Goal: Register for event/course

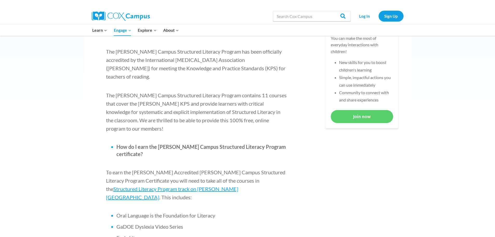
scroll to position [234, 0]
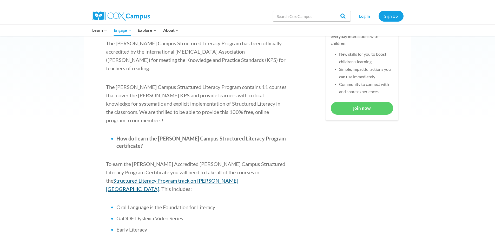
click at [238, 177] on span "Structured Literacy Program track on [PERSON_NAME][GEOGRAPHIC_DATA]" at bounding box center [172, 184] width 132 height 15
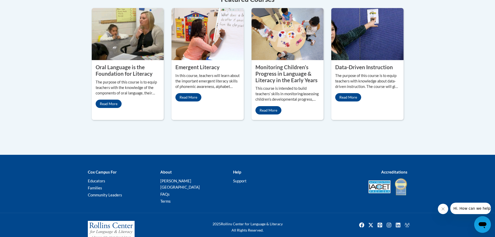
scroll to position [265, 0]
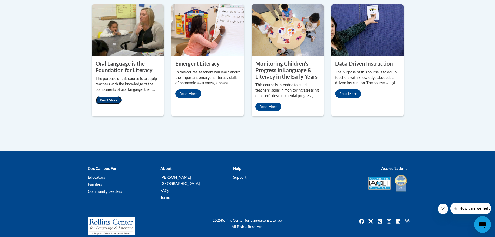
click at [110, 101] on link "Read More" at bounding box center [109, 100] width 26 height 8
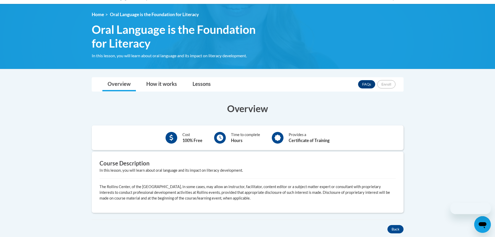
scroll to position [104, 0]
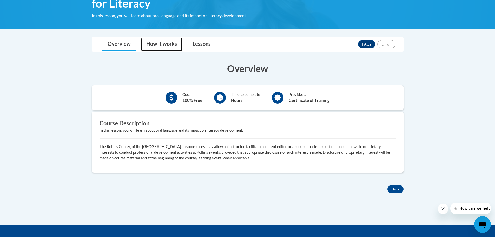
click at [160, 45] on link "How it works" at bounding box center [161, 44] width 41 height 14
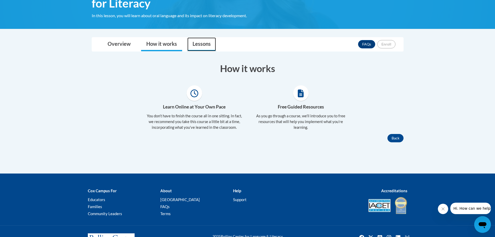
click at [200, 47] on link "Lessons" at bounding box center [201, 44] width 29 height 14
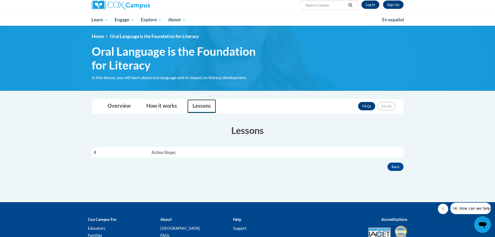
scroll to position [41, 0]
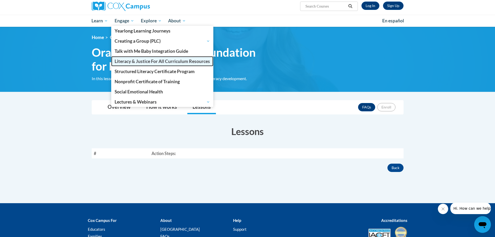
click at [120, 58] on link "Literacy & Justice For All Curriculum Resources" at bounding box center [162, 61] width 102 height 10
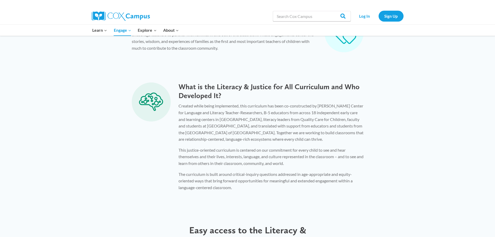
scroll to position [363, 0]
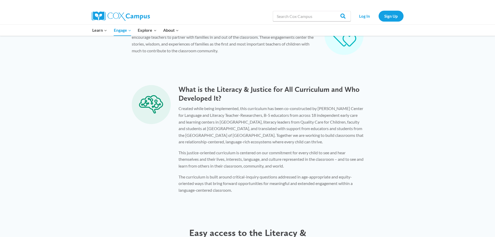
click at [113, 17] on img at bounding box center [121, 15] width 58 height 9
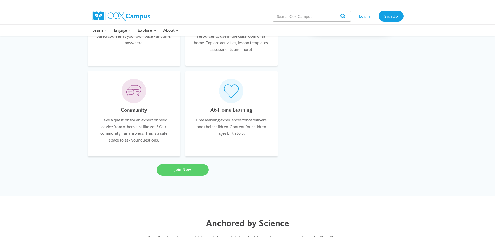
scroll to position [389, 0]
click at [187, 161] on div "Join Now" at bounding box center [182, 169] width 195 height 22
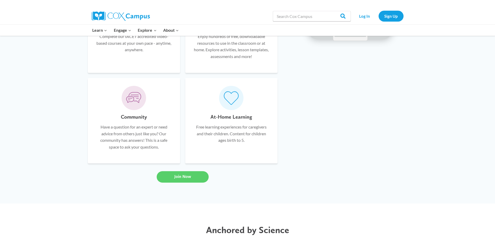
scroll to position [363, 0]
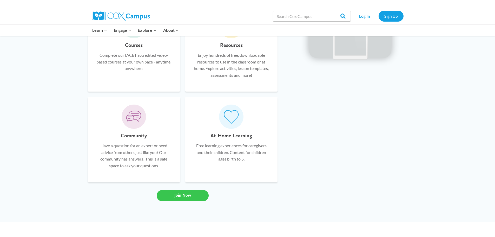
click at [185, 196] on span "Join Now" at bounding box center [182, 194] width 17 height 5
click at [384, 17] on link "Sign Up" at bounding box center [390, 16] width 25 height 11
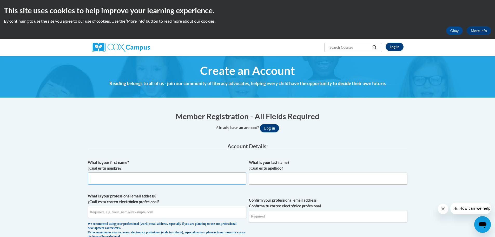
click at [165, 180] on input "What is your first name? ¿Cuál es tu nombre?" at bounding box center [167, 178] width 158 height 12
type input "Annabelle"
type input "Scotney"
type input "ascotney@gmail.com"
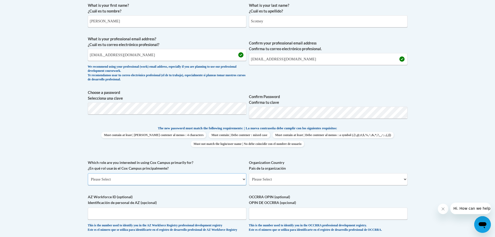
scroll to position [157, 0]
click at [227, 181] on select "Please Select College/University | Colegio/Universidad Community/Nonprofit Part…" at bounding box center [167, 179] width 158 height 12
select select "dc7172d6-9229-4d8e-ba4e-8a66fb6d7019"
click at [88, 173] on select "Please Select College/University | Colegio/Universidad Community/Nonprofit Part…" at bounding box center [167, 179] width 158 height 12
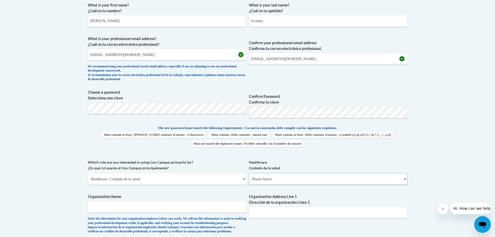
click at [268, 182] on select "Please Select Clinical Education | Educación clinica Executive Leadership | Líd…" at bounding box center [328, 179] width 158 height 12
click at [188, 192] on div "What is your first name? ¿Cuál es tu nombre? Annabelle What is your last name? …" at bounding box center [247, 159] width 319 height 319
click at [173, 210] on input "Organization Name" at bounding box center [167, 206] width 158 height 12
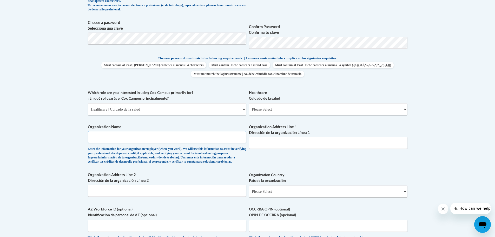
scroll to position [235, 0]
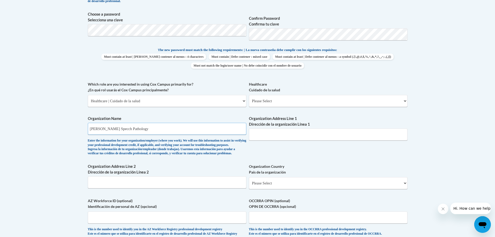
type input "[PERSON_NAME] Specch Pathology"
click at [309, 102] on select "Please Select Clinical Education | Educación clinica Executive Leadership | Líd…" at bounding box center [328, 101] width 158 height 12
select select "201ed37f-8d8d-4a60-b3ab-02ba357786a1"
click at [249, 95] on select "Please Select Clinical Education | Educación clinica Executive Leadership | Líd…" at bounding box center [328, 101] width 158 height 12
click at [298, 188] on select "Please Select United States | Estados Unidos Outside of the United States | Fue…" at bounding box center [328, 183] width 158 height 12
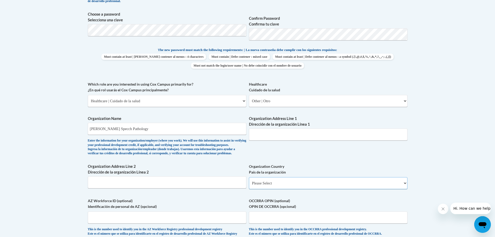
select select "2ba6c5f2-6ab4-47b5-9408-0a73ae60d186"
click at [249, 185] on select "Please Select United States | Estados Unidos Outside of the United States | Fue…" at bounding box center [328, 183] width 158 height 12
select select
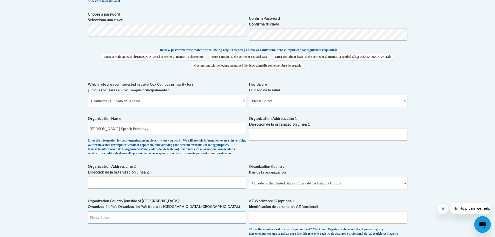
click at [174, 222] on input "Search" at bounding box center [167, 217] width 158 height 12
type input "AU"
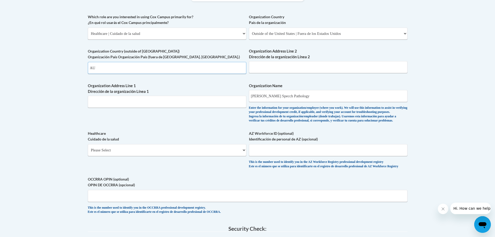
scroll to position [287, 0]
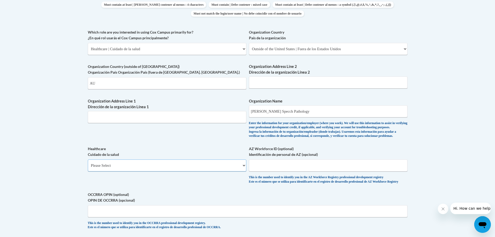
click at [224, 171] on select "Please Select Clinical Education | Educación clinica Executive Leadership | Líd…" at bounding box center [167, 165] width 158 height 12
select select "201ed37f-8d8d-4a60-b3ab-02ba357786a1"
click at [88, 168] on select "Please Select Clinical Education | Educación clinica Executive Leadership | Líd…" at bounding box center [167, 165] width 158 height 12
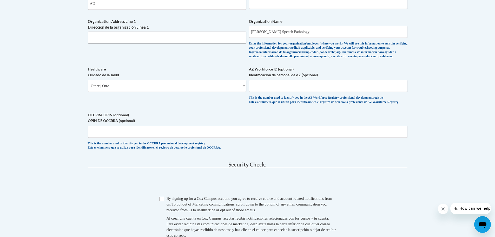
scroll to position [417, 0]
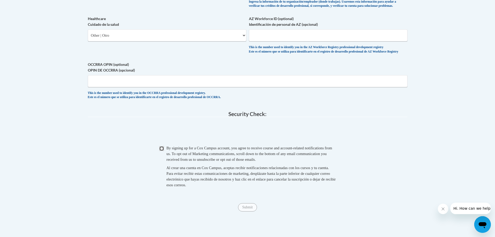
click at [161, 151] on input "Checkbox" at bounding box center [161, 148] width 5 height 5
checkbox input "true"
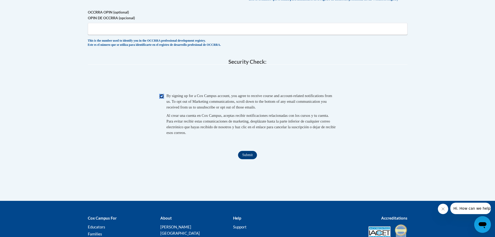
scroll to position [495, 0]
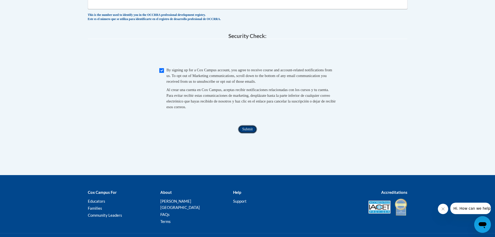
click at [246, 133] on input "Submit" at bounding box center [247, 129] width 19 height 8
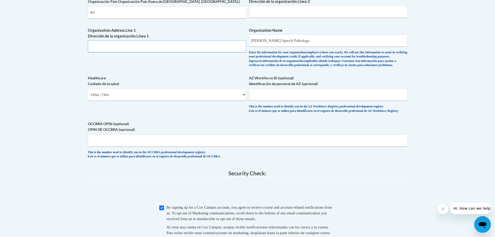
scroll to position [294, 0]
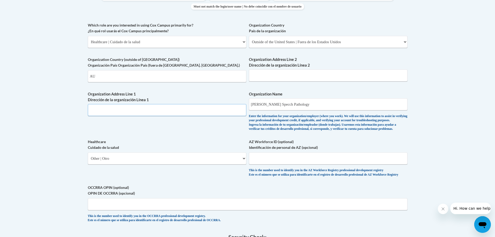
click at [178, 111] on input "Organization Address Line 1 Dirección de la organización Línea 1" at bounding box center [167, 110] width 158 height 12
paste input "Parcel Locker 10178 52455"
type input "Parcel Locker 10178 52455"
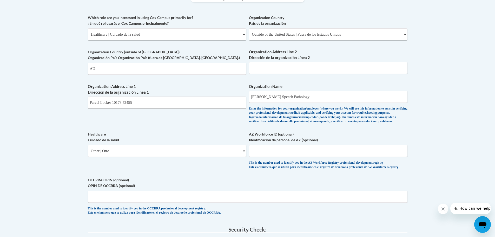
scroll to position [289, 0]
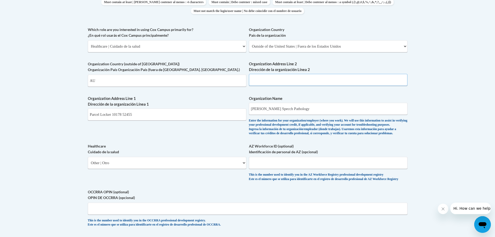
click at [282, 78] on input "Organization Address Line 2 Dirección de la organización Línea 2" at bounding box center [328, 80] width 158 height 12
paste input "119 Grimshaw Street Greensborough VIC 3088"
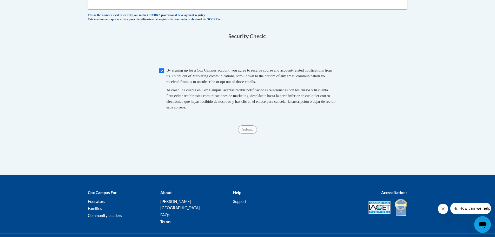
scroll to position [497, 0]
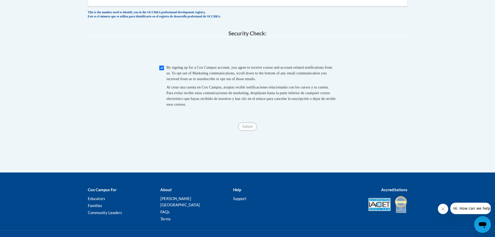
type input "119 Grimshaw Street Greensborough VIC 3088"
click at [247, 131] on input "Submit" at bounding box center [247, 126] width 19 height 8
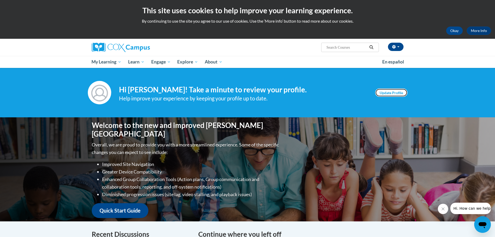
click at [389, 94] on link "Update Profile" at bounding box center [391, 92] width 32 height 8
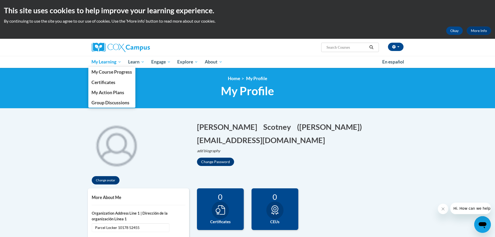
click at [100, 62] on span "My Learning" at bounding box center [106, 62] width 30 height 6
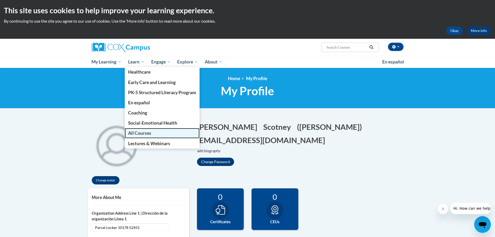
click at [143, 133] on span "All Courses" at bounding box center [139, 132] width 23 height 5
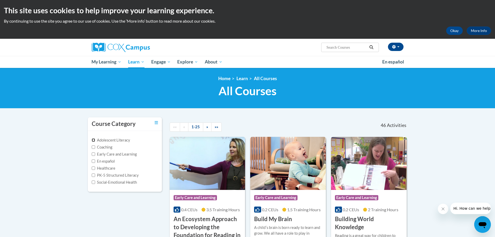
click at [92, 140] on input "Adolescent Literacy" at bounding box center [93, 139] width 3 height 3
checkbox input "true"
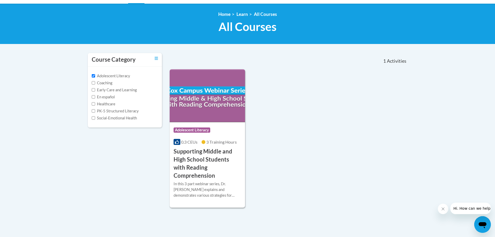
scroll to position [78, 0]
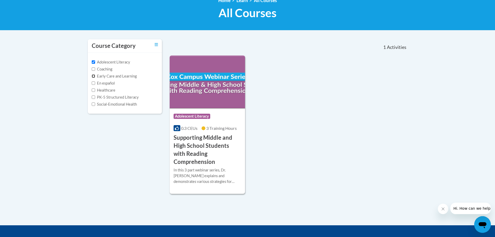
click at [93, 76] on input "Early Care and Learning" at bounding box center [93, 75] width 3 height 3
checkbox input "true"
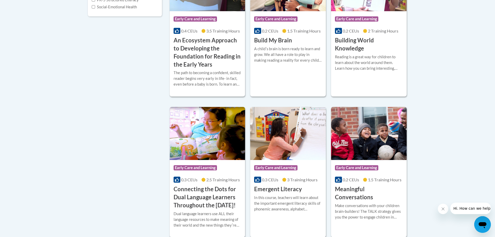
scroll to position [208, 0]
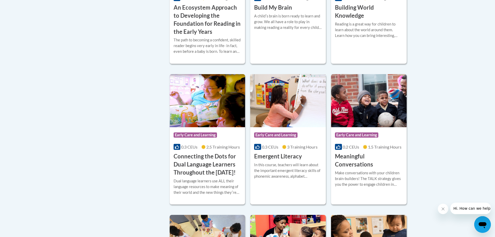
click at [280, 157] on h3 "Emergent Literacy" at bounding box center [278, 156] width 48 height 8
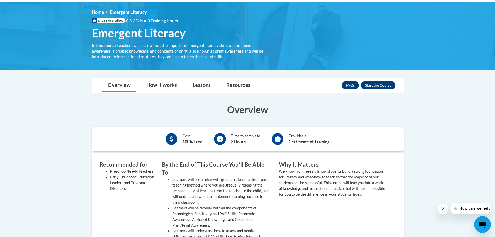
scroll to position [52, 0]
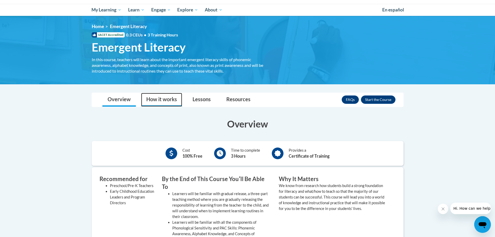
click at [166, 103] on link "How it works" at bounding box center [161, 100] width 41 height 14
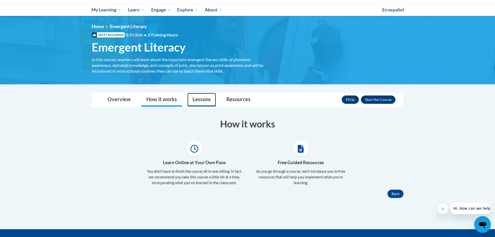
click at [206, 105] on link "Lessons" at bounding box center [201, 100] width 29 height 14
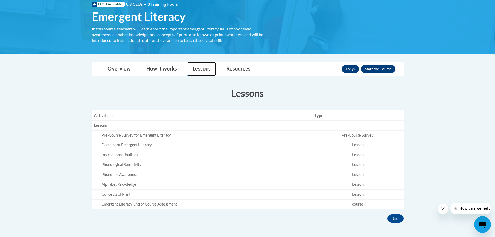
scroll to position [104, 0]
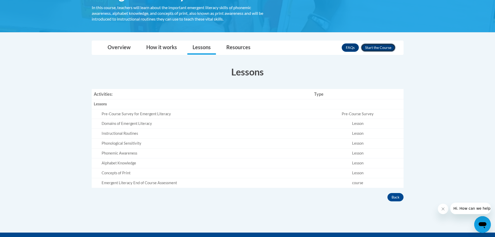
click at [371, 50] on button "Enroll" at bounding box center [378, 47] width 35 height 8
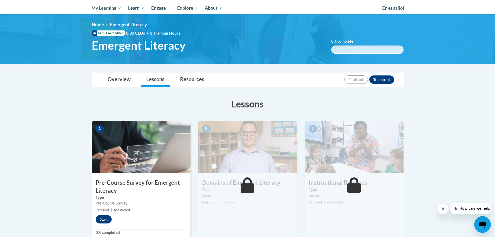
scroll to position [78, 0]
